Goal: Navigation & Orientation: Find specific page/section

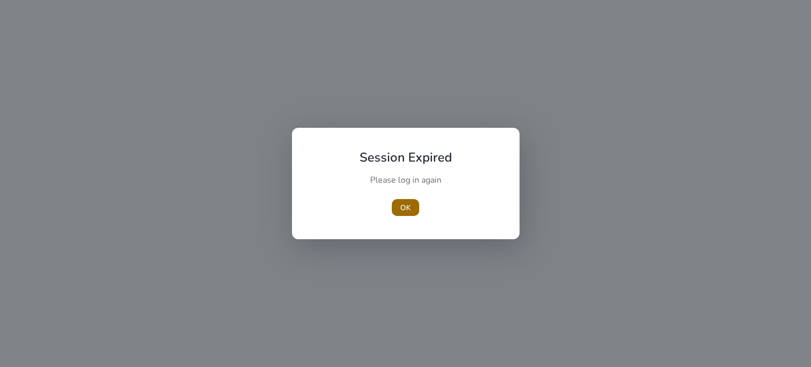
click at [417, 217] on span "button" at bounding box center [405, 207] width 27 height 25
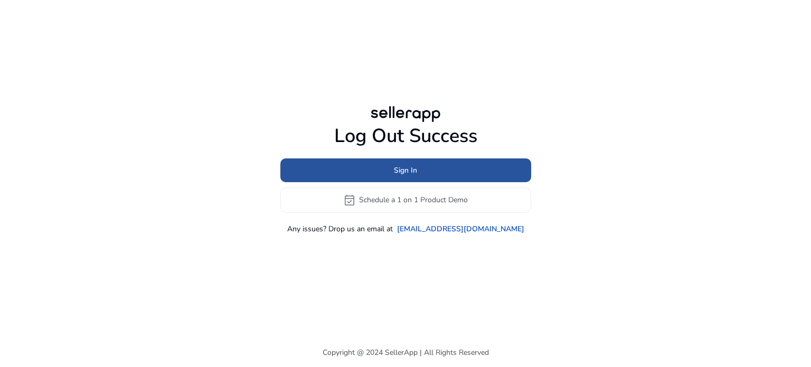
click at [425, 177] on span at bounding box center [405, 169] width 251 height 25
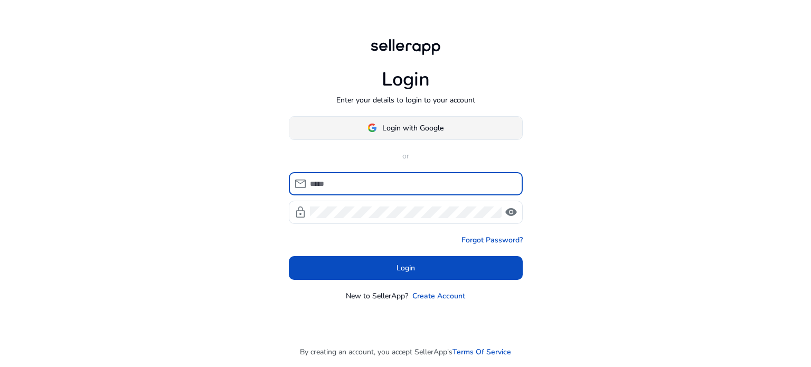
click at [382, 129] on span "Login with Google" at bounding box center [412, 128] width 61 height 11
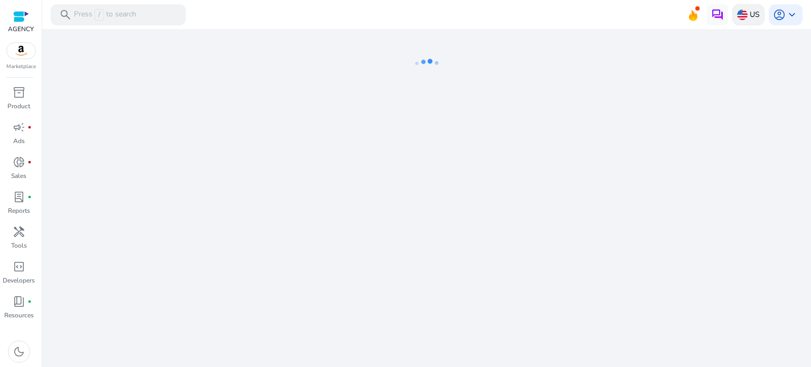
click at [759, 16] on div "US" at bounding box center [749, 14] width 32 height 21
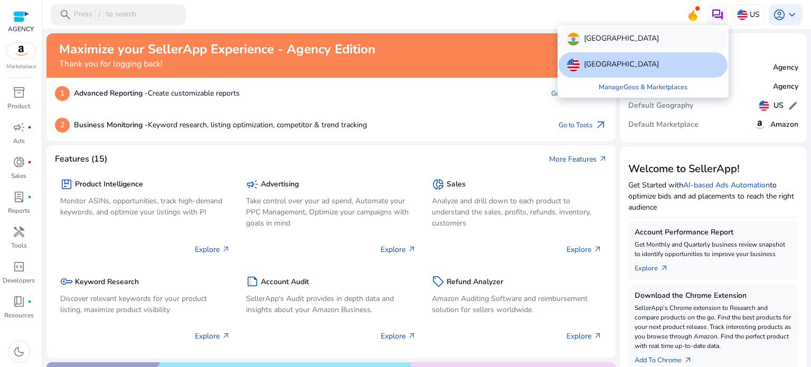
click at [627, 35] on div "[GEOGRAPHIC_DATA]" at bounding box center [643, 38] width 169 height 25
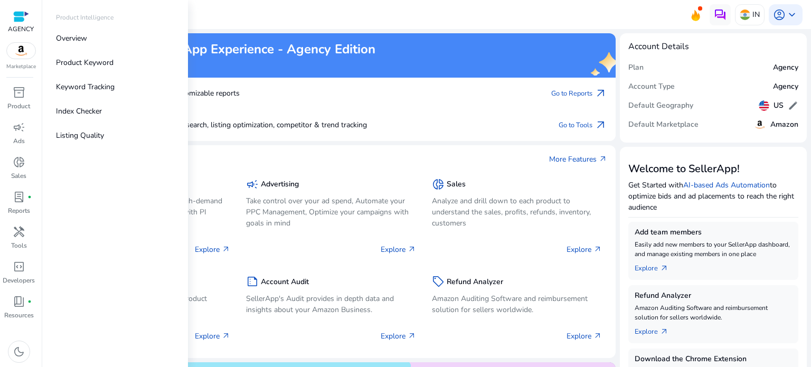
click at [23, 60] on div "AGENCY Marketplace" at bounding box center [21, 35] width 42 height 71
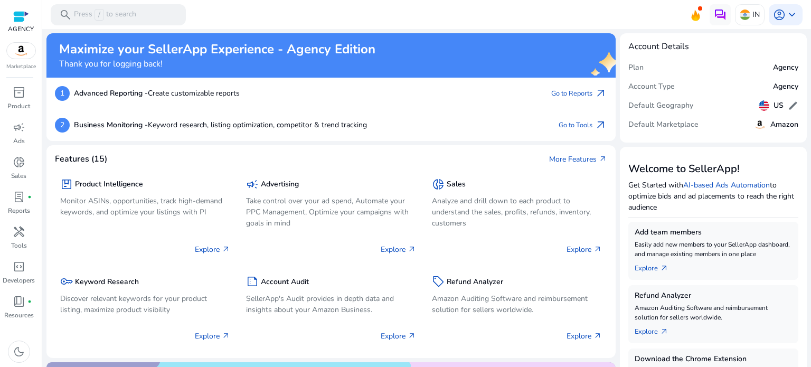
click at [23, 54] on img at bounding box center [21, 51] width 29 height 16
